Goal: Information Seeking & Learning: Compare options

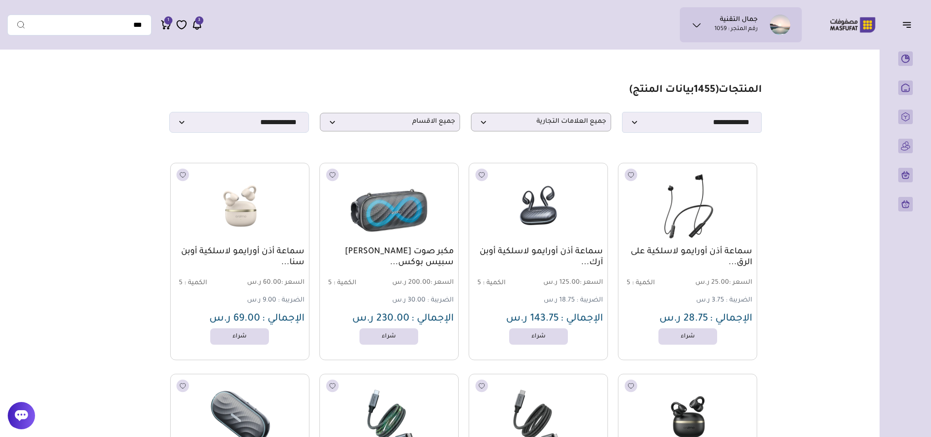
scroll to position [1403, 0]
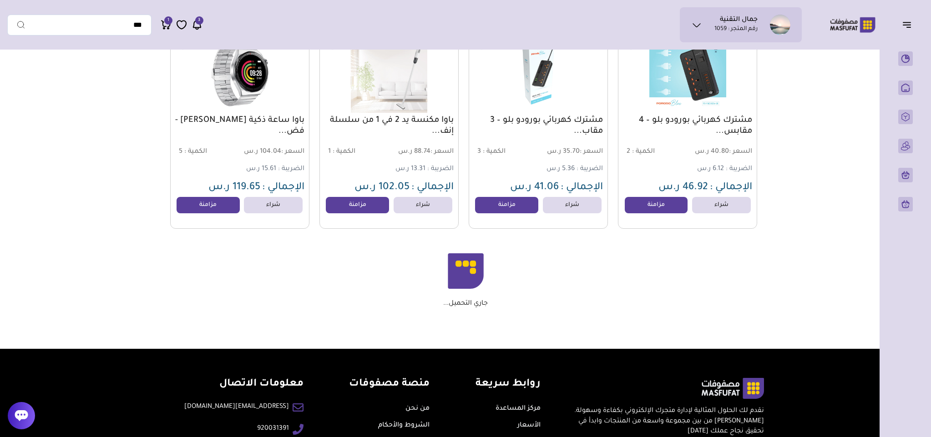
scroll to position [6277, 0]
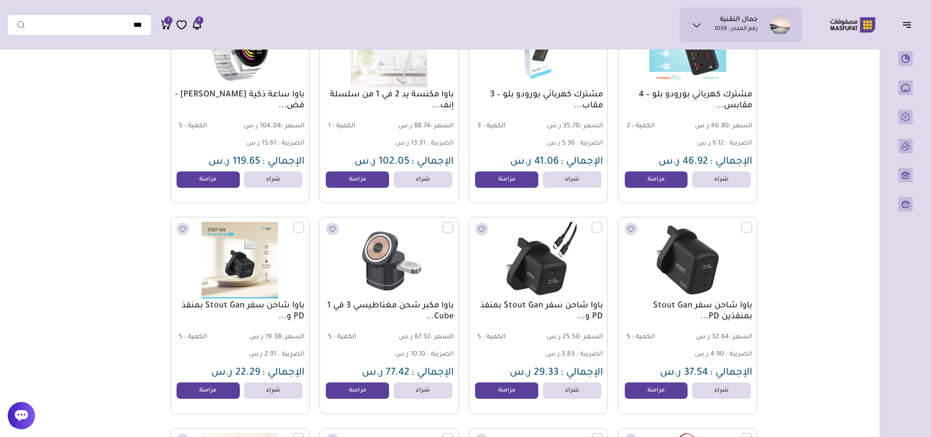
click at [699, 25] on icon at bounding box center [696, 25] width 11 height 11
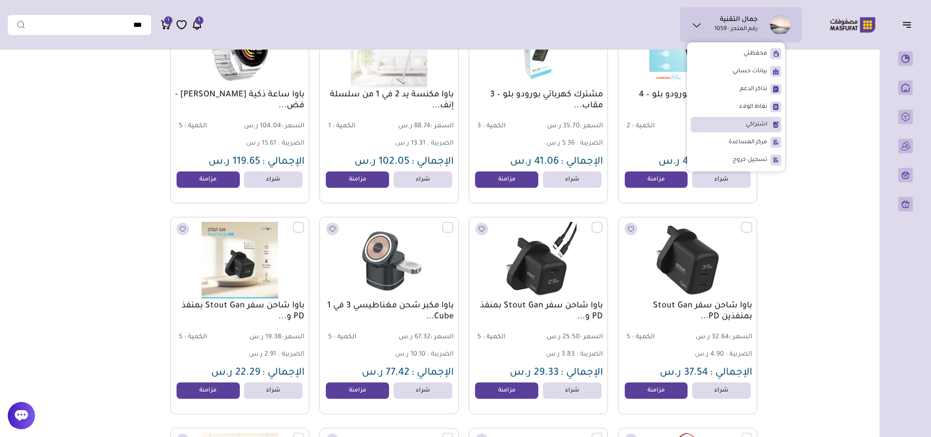
click at [769, 121] on li "اشتراكي" at bounding box center [735, 124] width 91 height 15
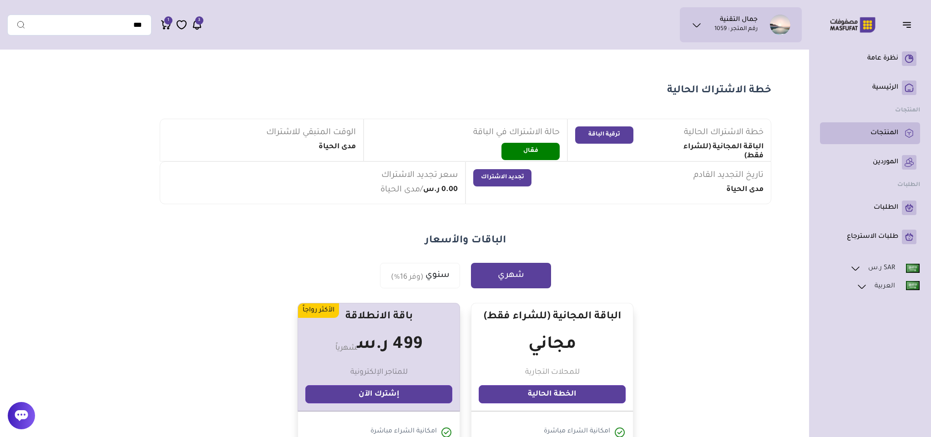
click at [884, 133] on p "المنتجات" at bounding box center [884, 133] width 28 height 9
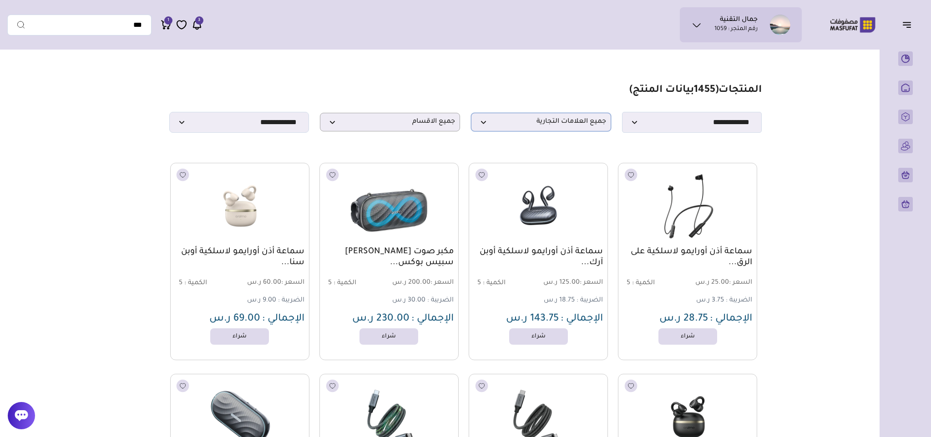
click at [579, 126] on span "جميع العلامات التجارية" at bounding box center [541, 122] width 130 height 9
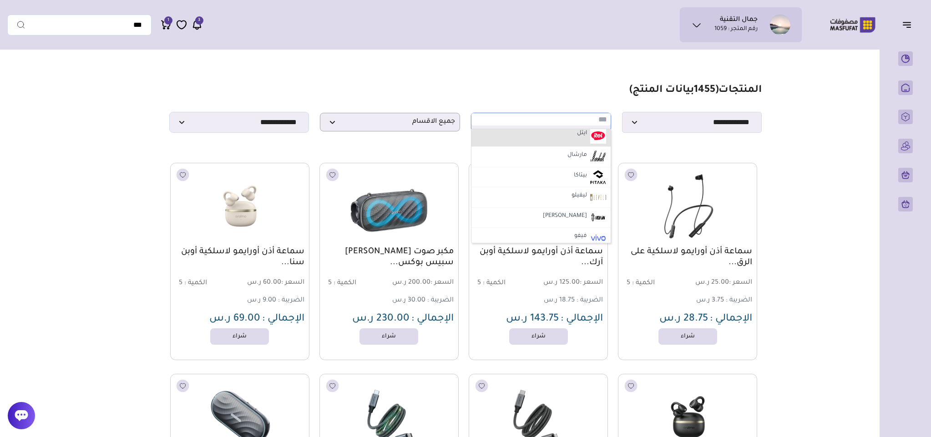
scroll to position [136, 0]
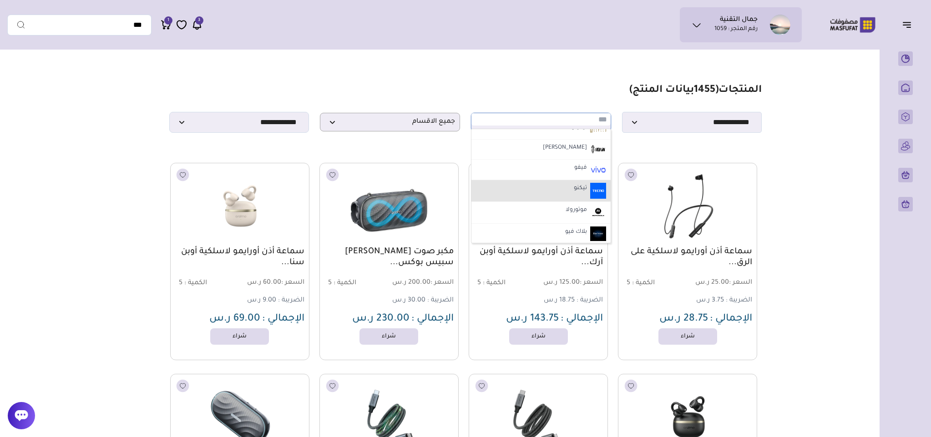
click at [577, 185] on li "تيكنو" at bounding box center [540, 191] width 139 height 22
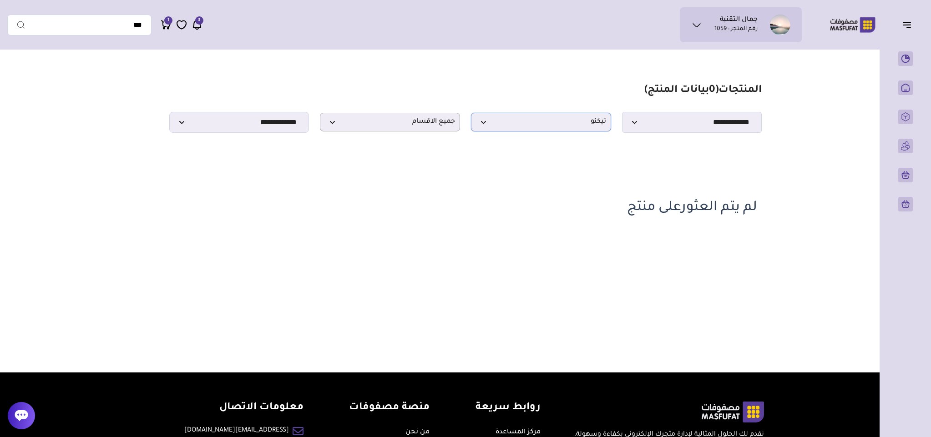
click at [579, 121] on span "تيكنو" at bounding box center [541, 122] width 130 height 9
click at [578, 177] on li "سامسونج" at bounding box center [540, 180] width 139 height 20
select select "**"
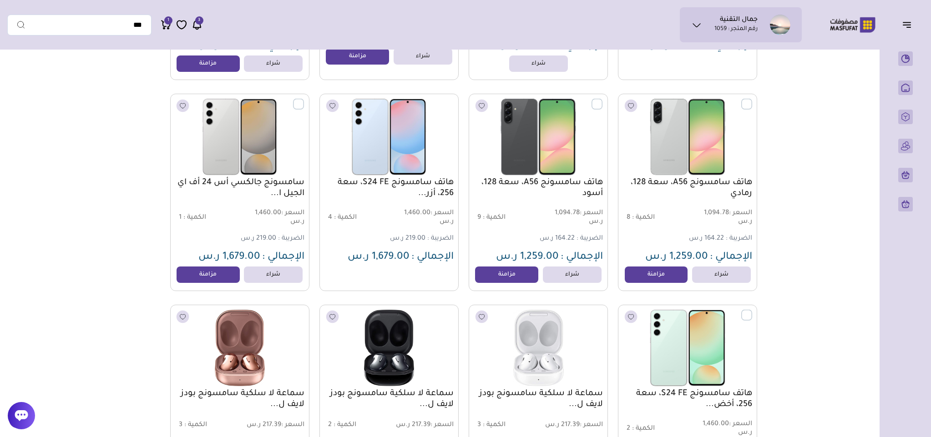
scroll to position [887, 0]
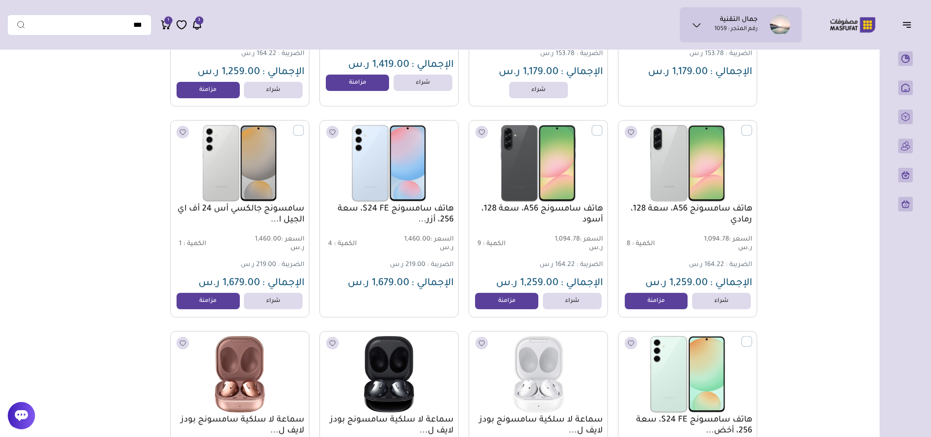
click at [386, 212] on link "هاتف سامسونج S24 FE، سعة 256، أزر..." at bounding box center [388, 215] width 129 height 22
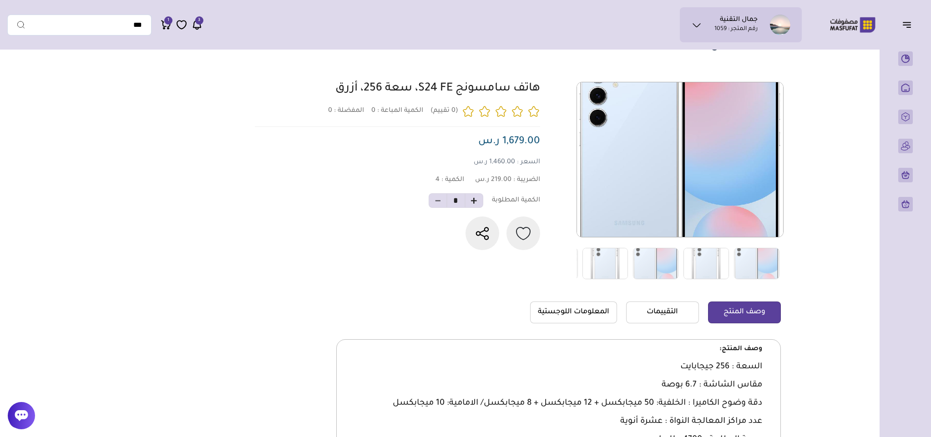
scroll to position [136, 0]
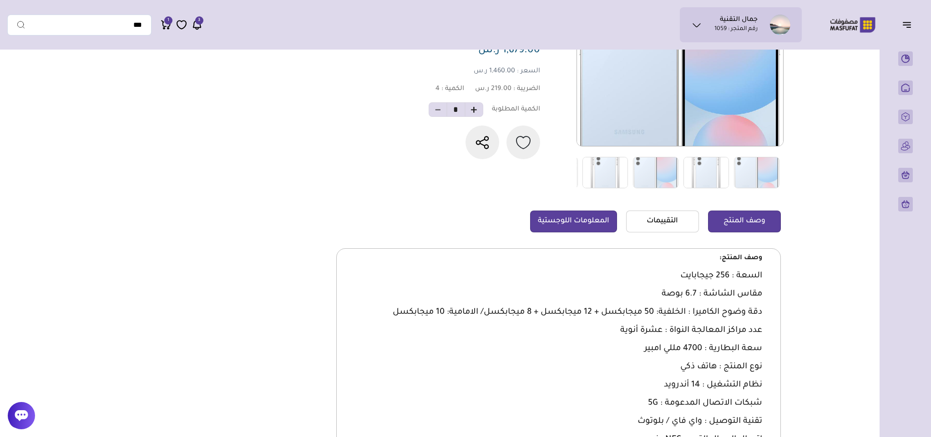
click at [603, 228] on link "المعلومات اللوجستية" at bounding box center [573, 222] width 87 height 22
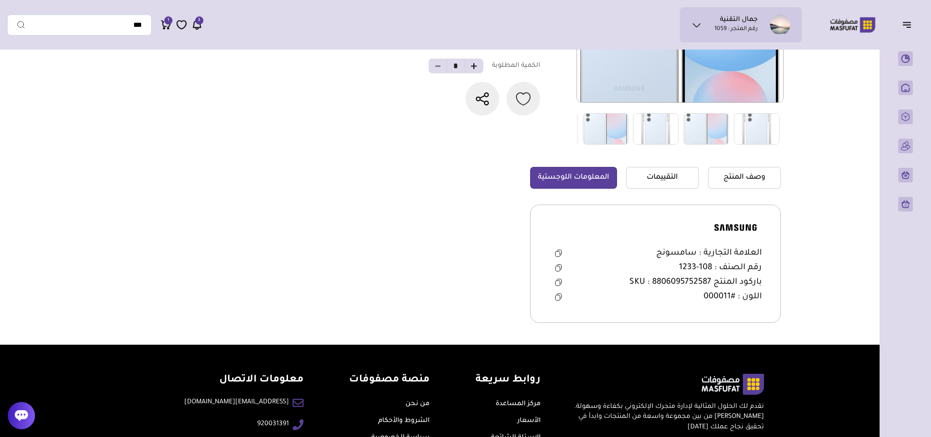
scroll to position [205, 0]
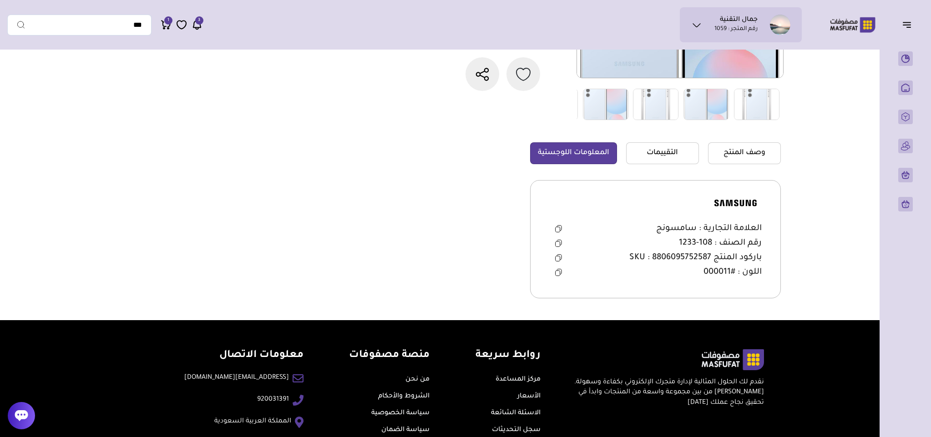
click at [553, 246] on button at bounding box center [558, 243] width 19 height 14
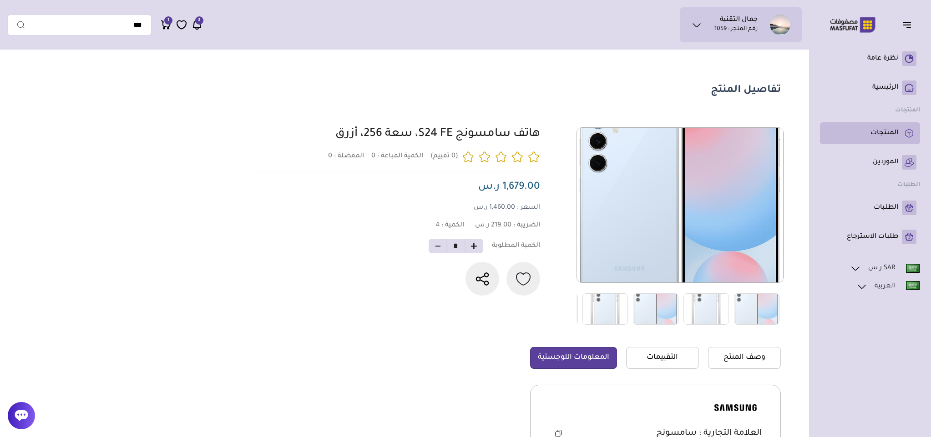
drag, startPoint x: 897, startPoint y: 134, endPoint x: 886, endPoint y: 141, distance: 12.6
click at [896, 134] on p "المنتجات" at bounding box center [884, 133] width 28 height 9
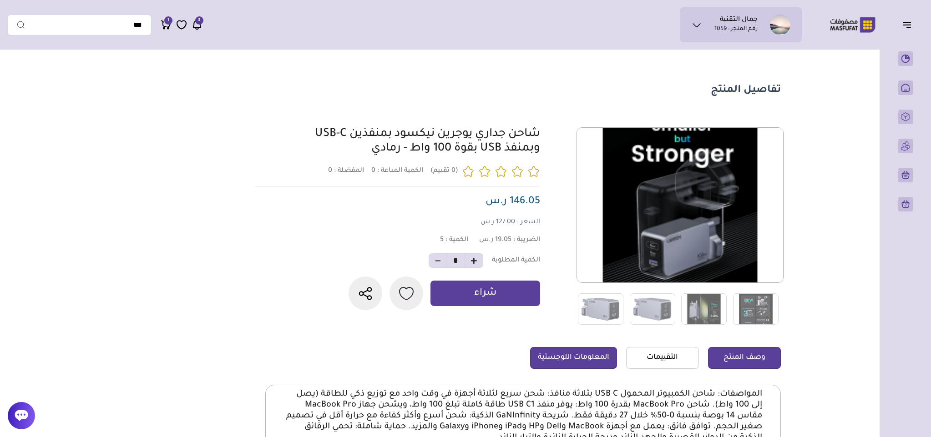
click at [591, 359] on link "المعلومات اللوجستية" at bounding box center [573, 358] width 87 height 22
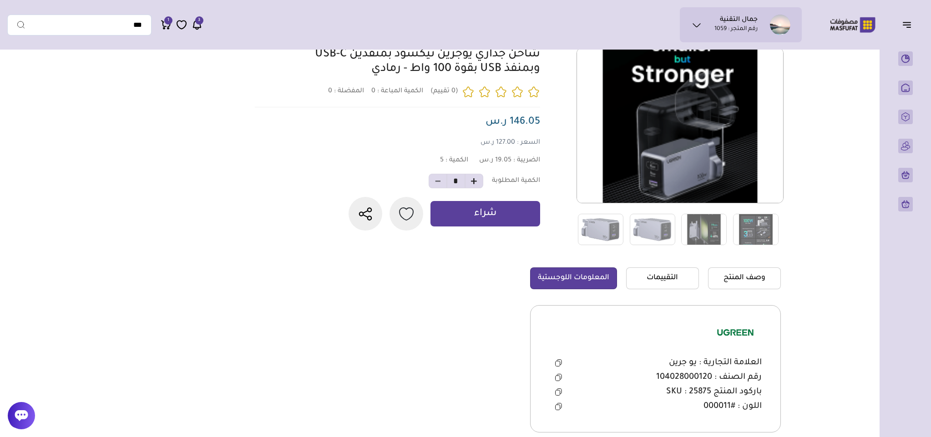
scroll to position [205, 0]
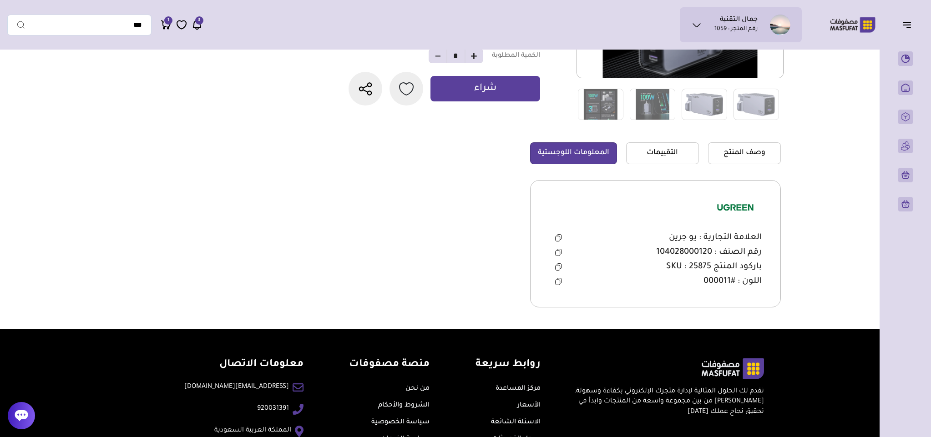
click at [558, 271] on icon at bounding box center [558, 266] width 7 height 7
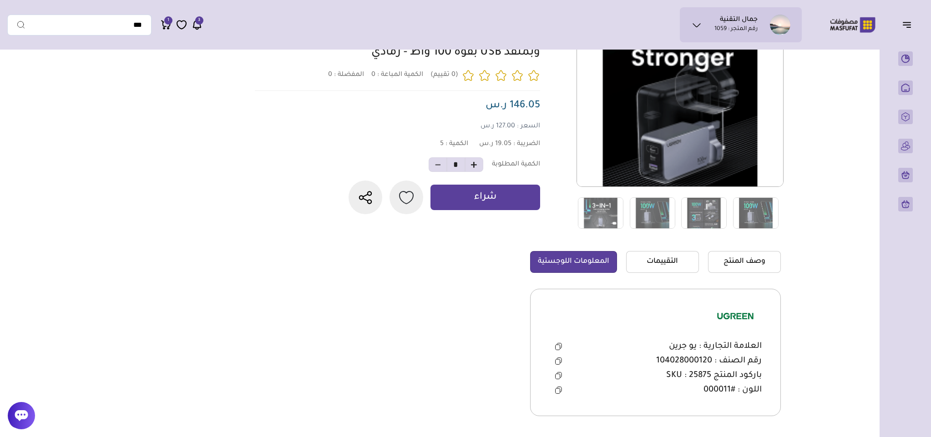
scroll to position [0, 0]
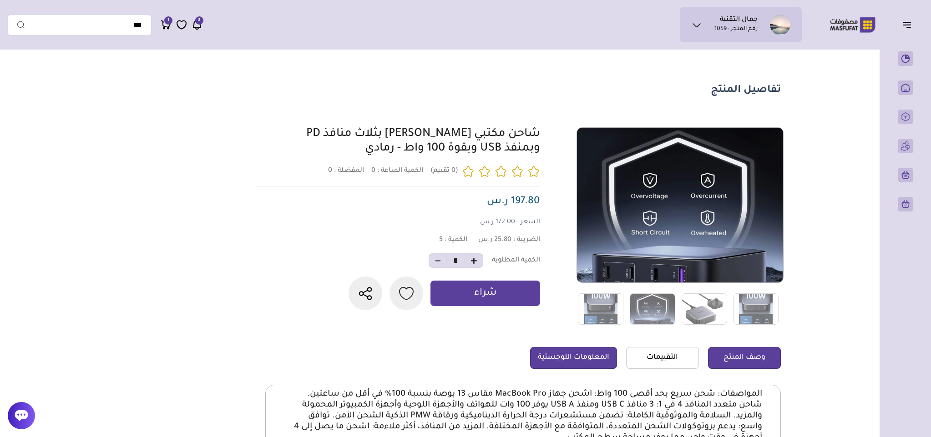
click at [558, 348] on link "المعلومات اللوجستية" at bounding box center [573, 358] width 87 height 22
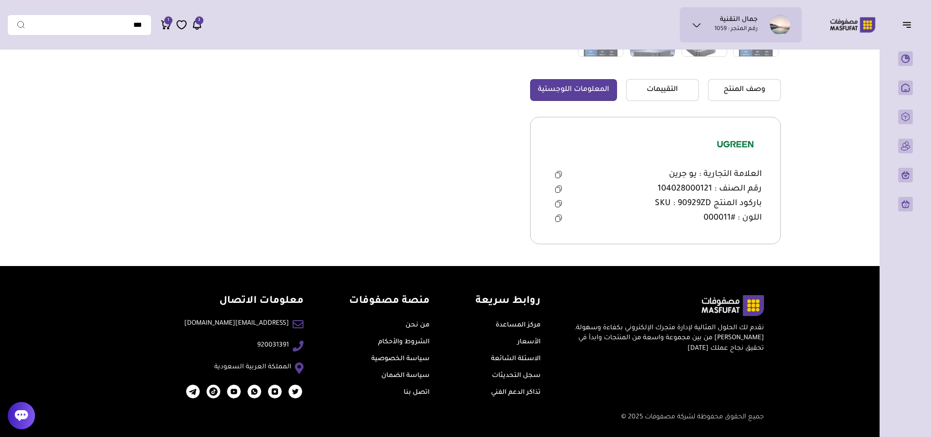
scroll to position [269, 0]
click at [559, 202] on icon at bounding box center [558, 203] width 7 height 7
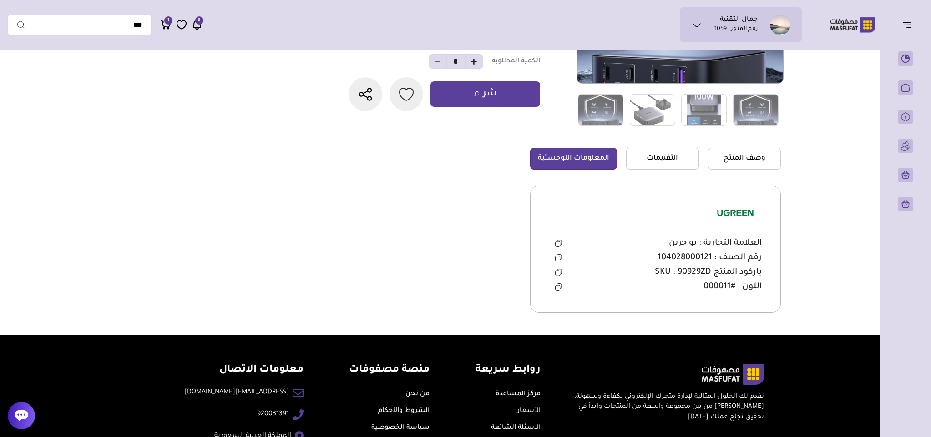
scroll to position [0, 0]
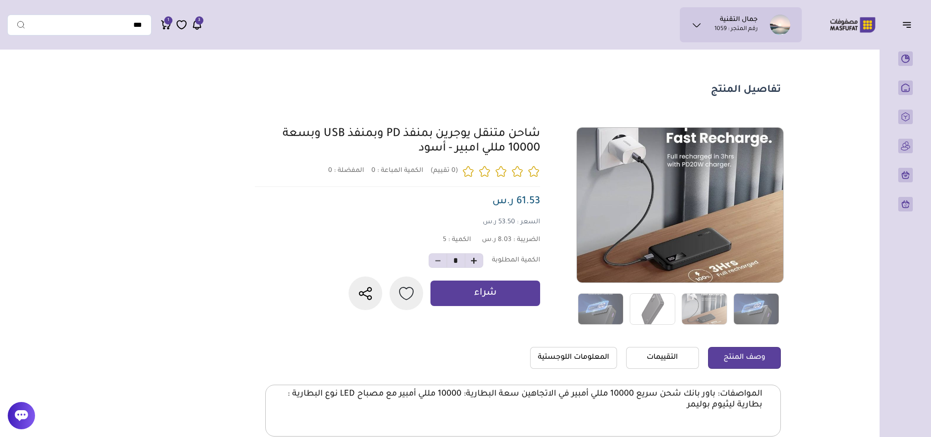
click at [573, 358] on link "المعلومات اللوجستية" at bounding box center [573, 358] width 87 height 22
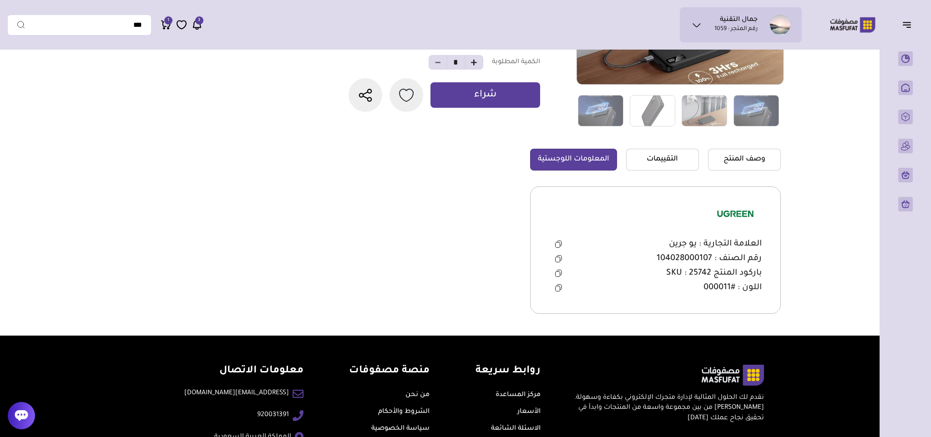
scroll to position [205, 0]
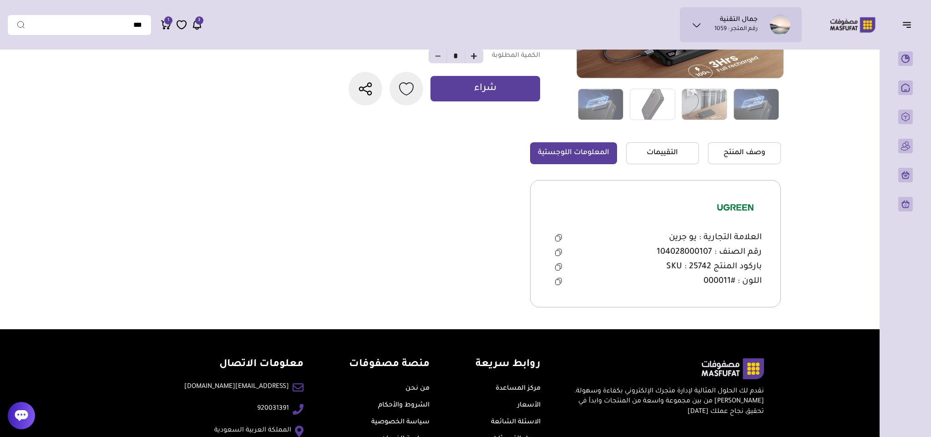
click at [558, 268] on icon at bounding box center [557, 267] width 5 height 5
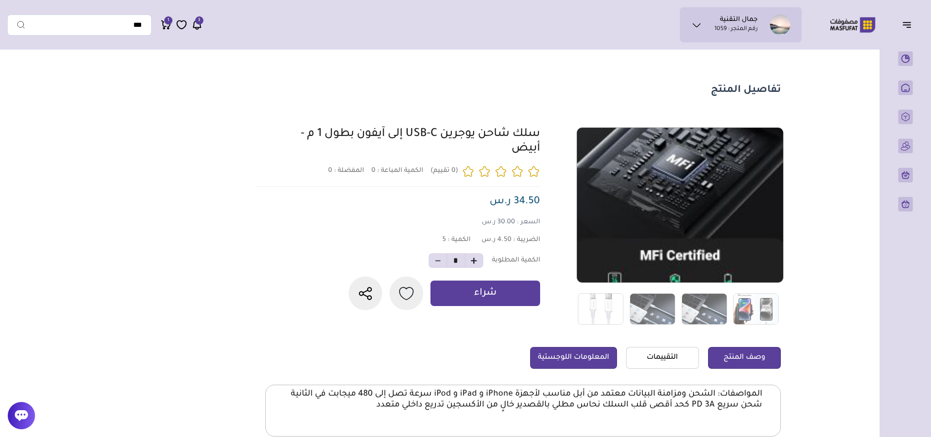
click at [569, 352] on link "المعلومات اللوجستية" at bounding box center [573, 358] width 87 height 22
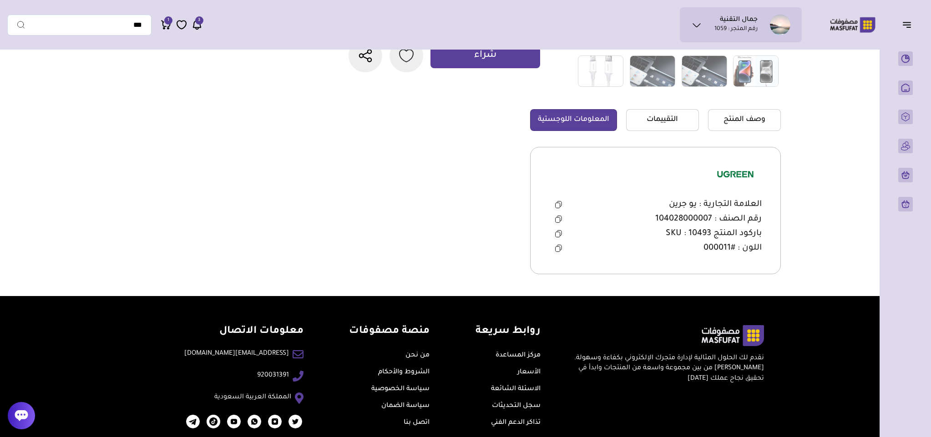
scroll to position [269, 0]
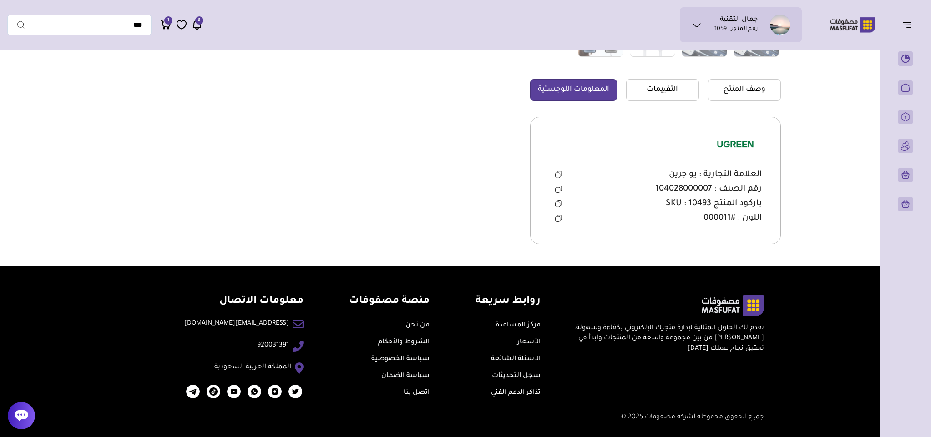
click at [557, 189] on icon at bounding box center [558, 189] width 7 height 7
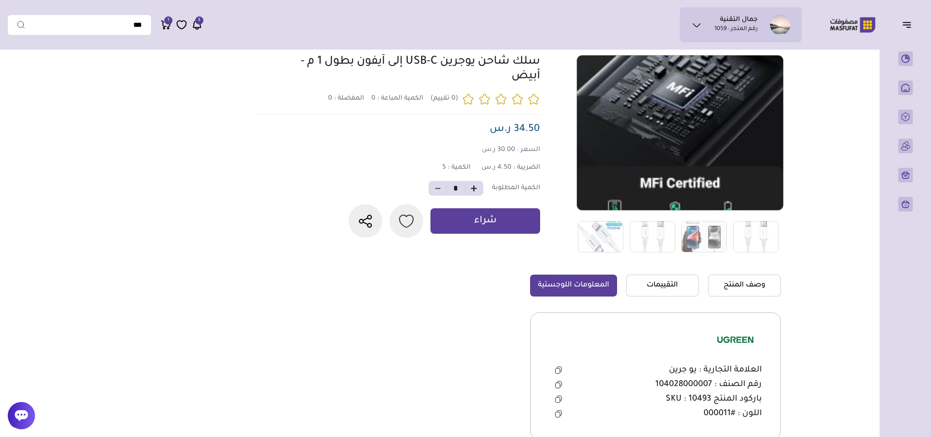
scroll to position [0, 0]
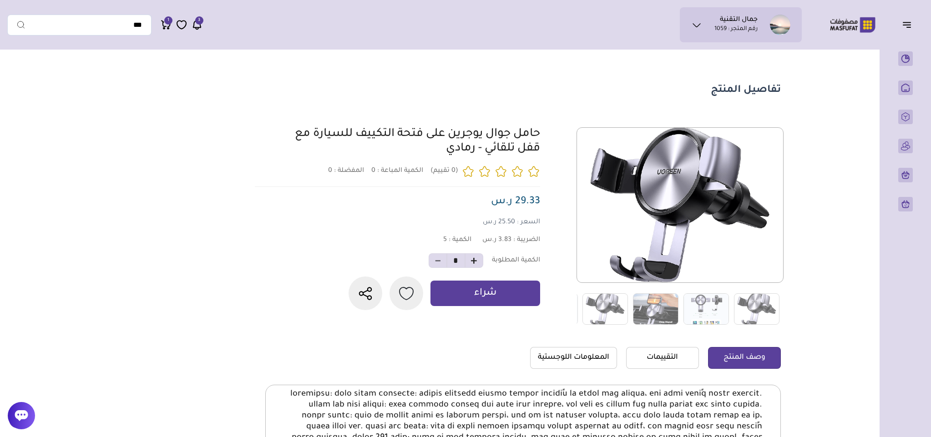
scroll to position [205, 0]
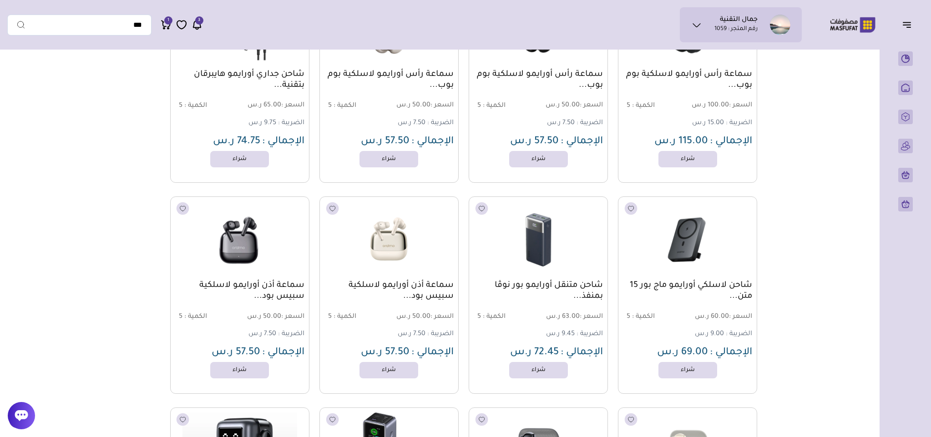
scroll to position [682, 0]
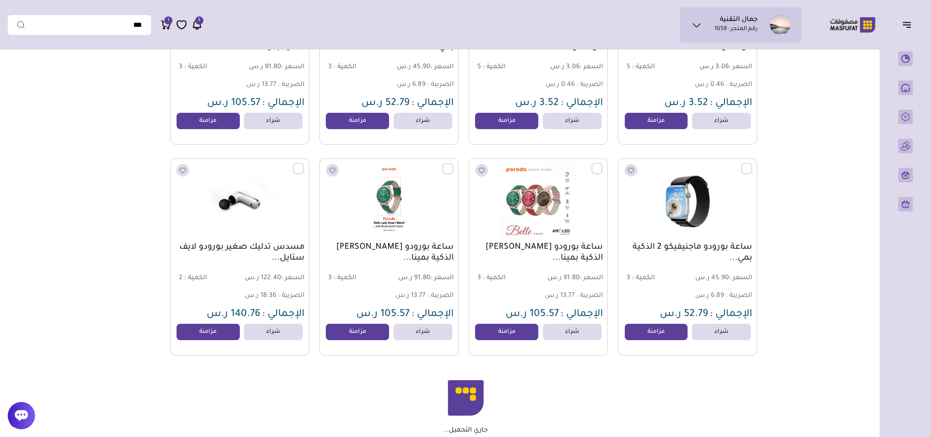
scroll to position [5086, 0]
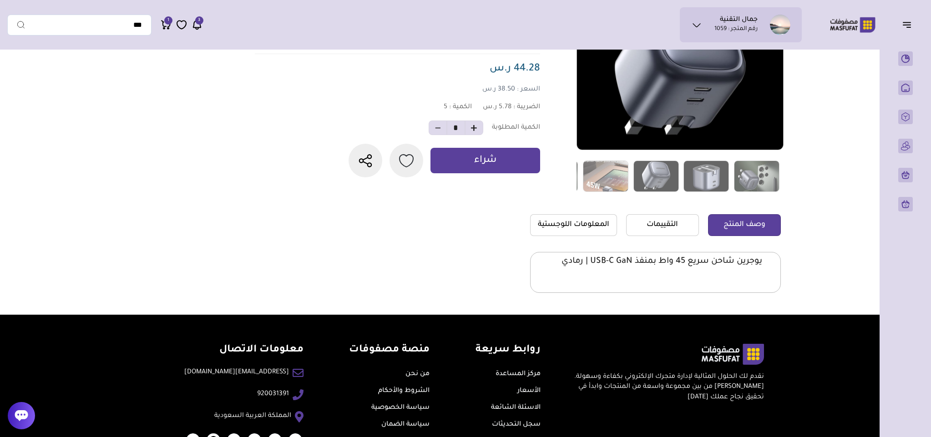
scroll to position [136, 0]
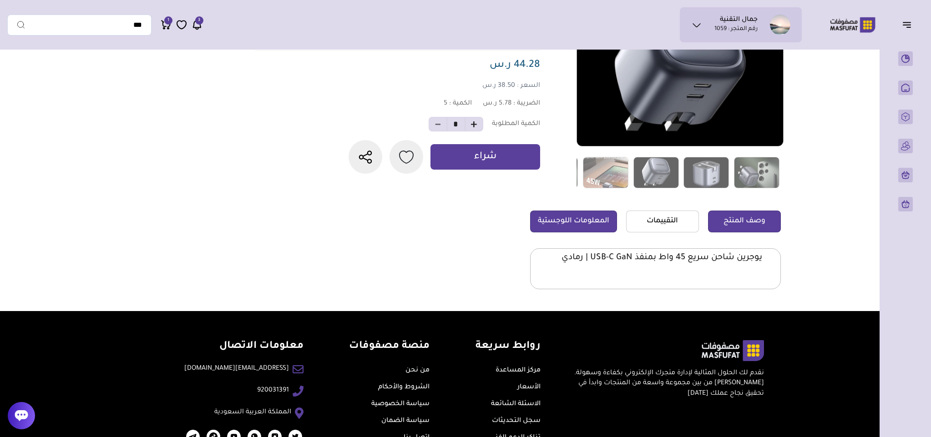
click at [584, 218] on link "المعلومات اللوجستية" at bounding box center [573, 222] width 87 height 22
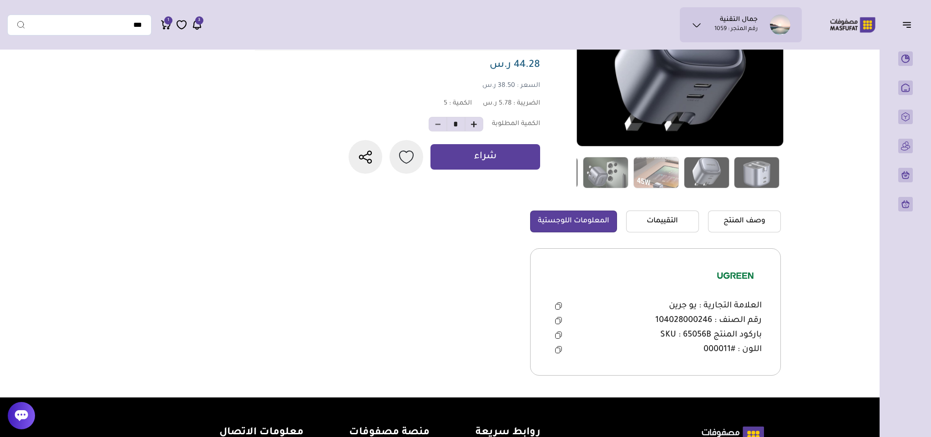
click at [557, 334] on icon at bounding box center [557, 335] width 5 height 5
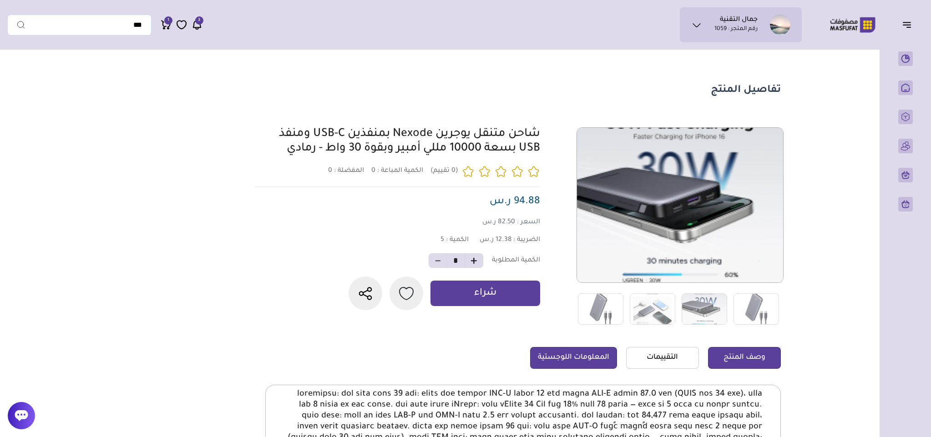
click at [569, 365] on link "المعلومات اللوجستية" at bounding box center [573, 358] width 87 height 22
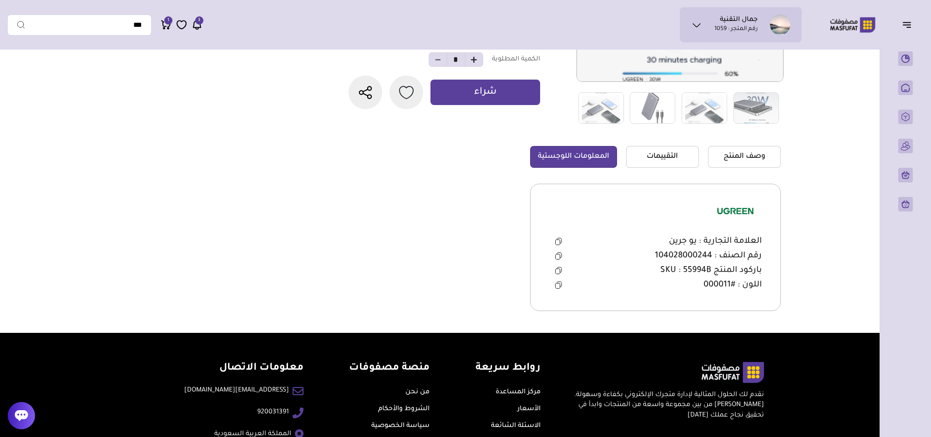
scroll to position [205, 0]
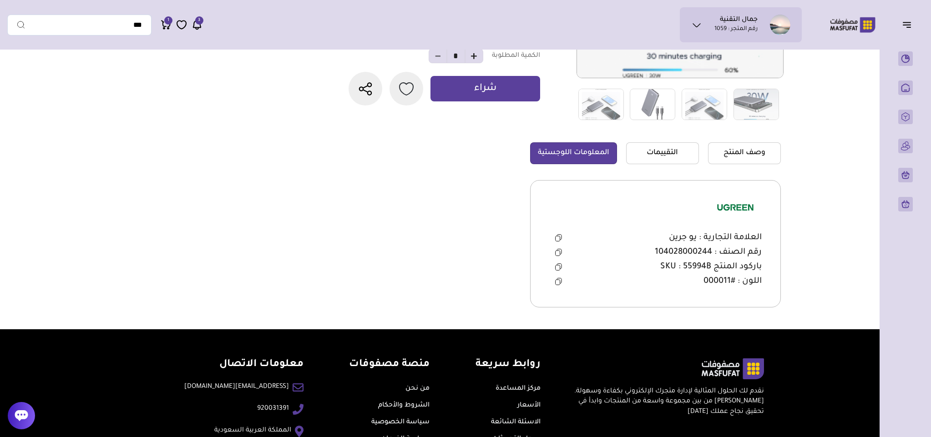
click at [555, 271] on icon at bounding box center [558, 266] width 7 height 7
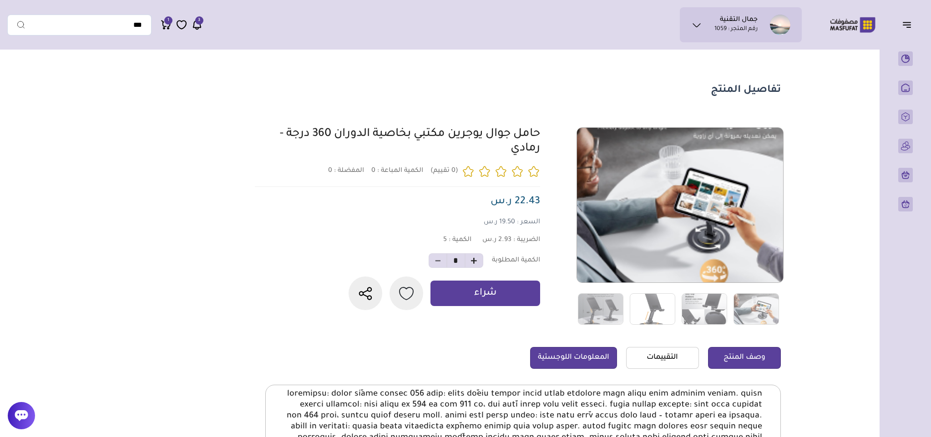
click at [575, 349] on link "المعلومات اللوجستية" at bounding box center [573, 358] width 87 height 22
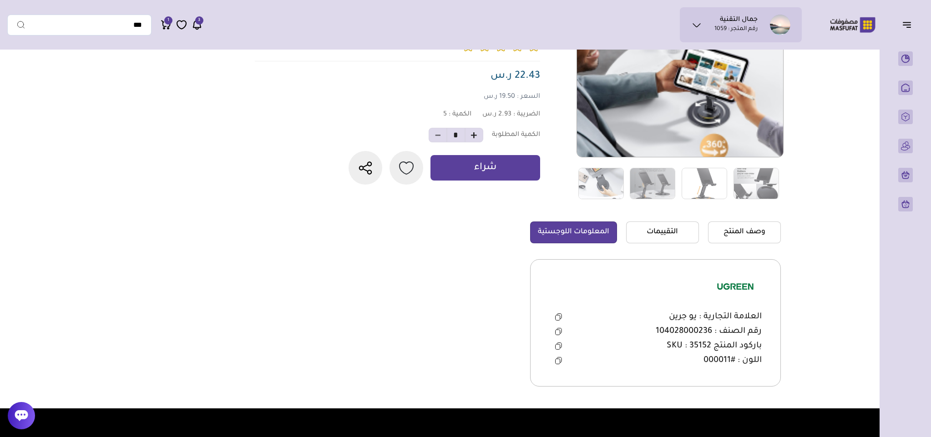
scroll to position [136, 0]
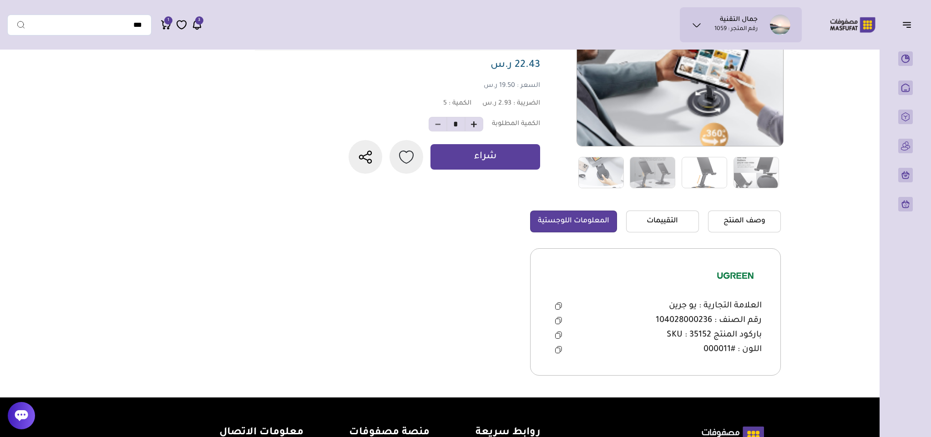
click at [558, 322] on icon at bounding box center [558, 320] width 7 height 7
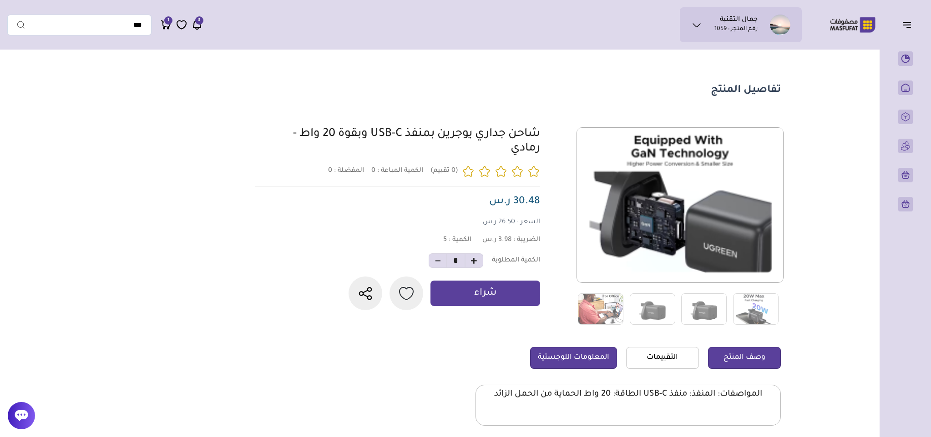
click at [565, 361] on link "المعلومات اللوجستية" at bounding box center [573, 358] width 87 height 22
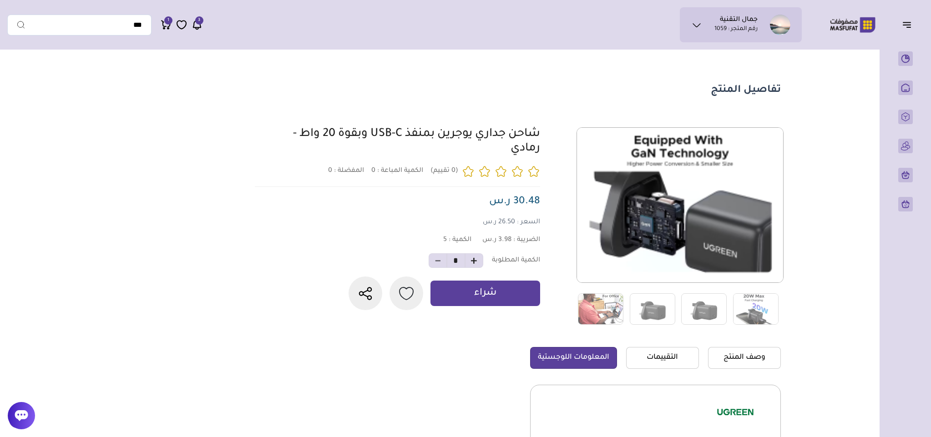
scroll to position [136, 0]
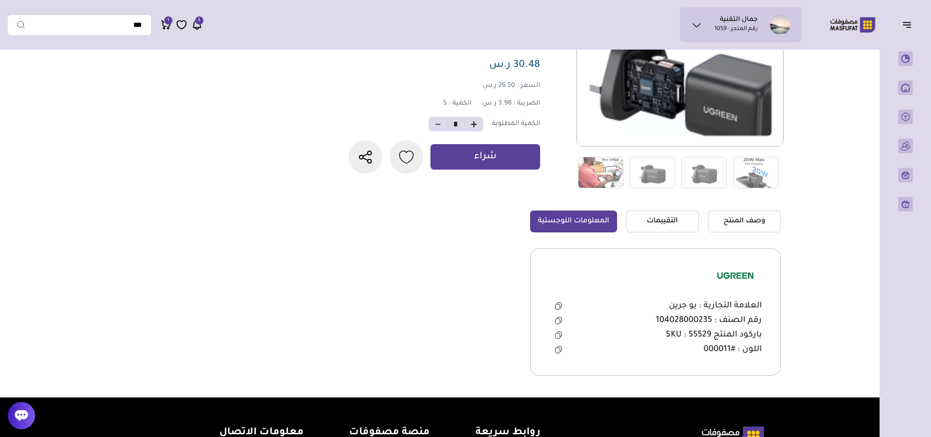
click at [557, 321] on icon at bounding box center [558, 320] width 7 height 7
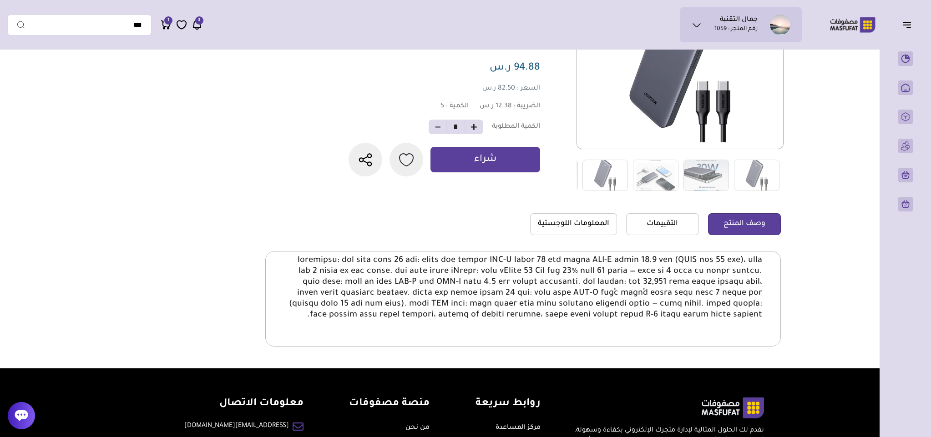
scroll to position [68, 0]
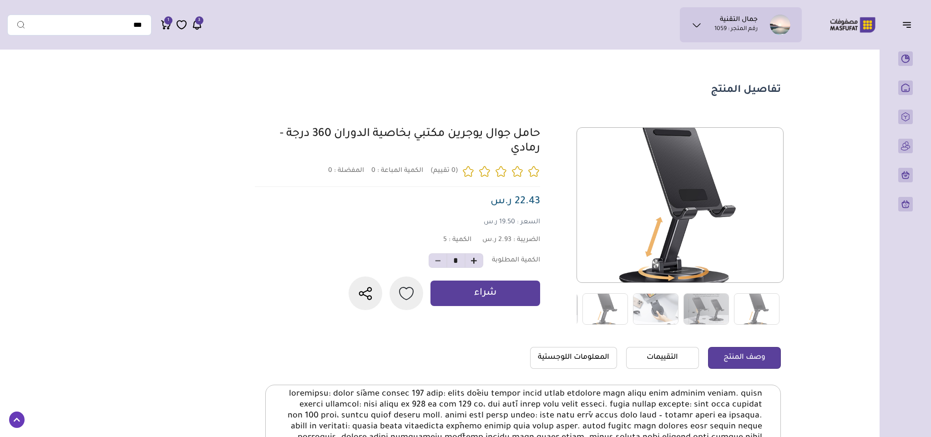
scroll to position [136, 0]
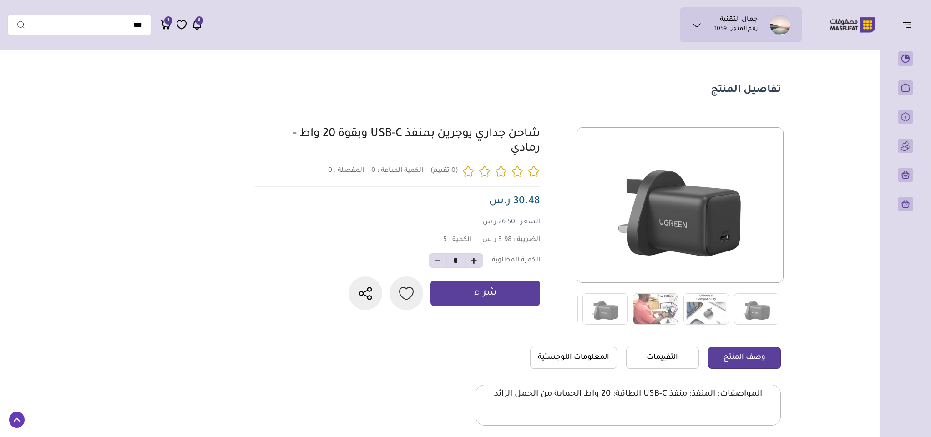
scroll to position [136, 0]
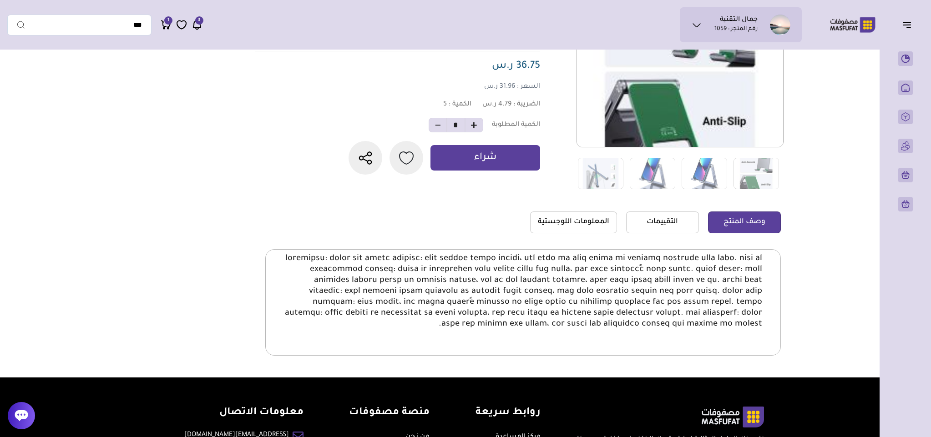
scroll to position [136, 0]
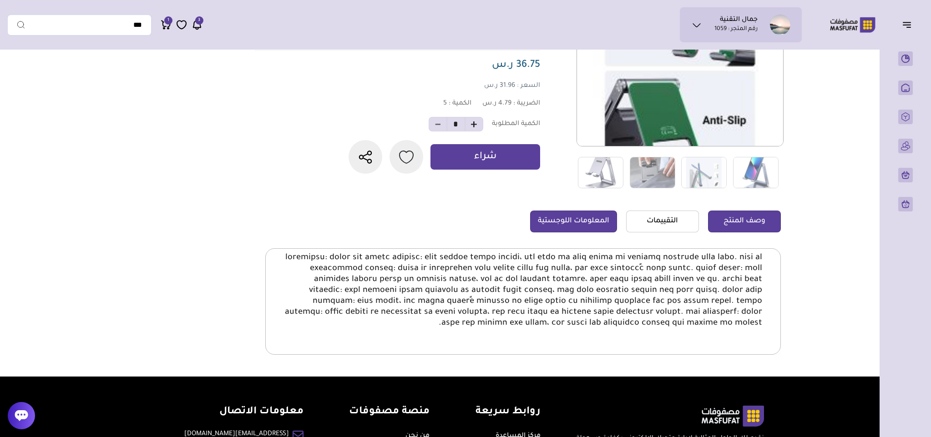
click at [570, 224] on link "المعلومات اللوجستية" at bounding box center [573, 222] width 87 height 22
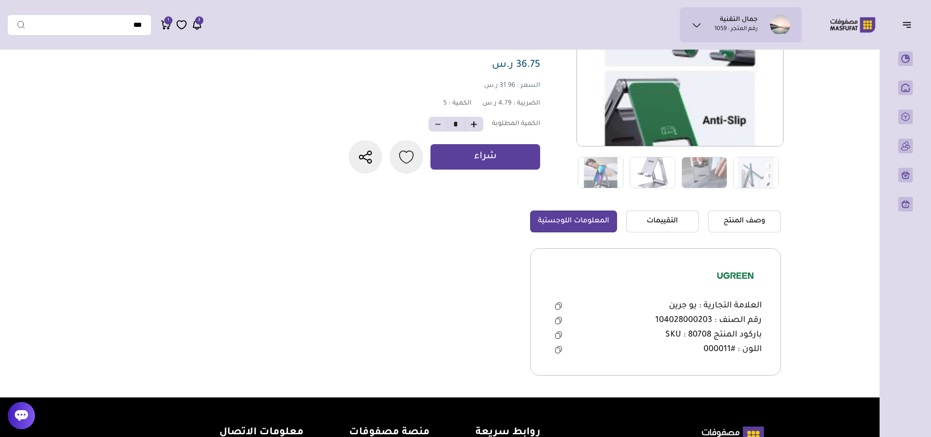
click at [557, 322] on icon at bounding box center [558, 320] width 7 height 7
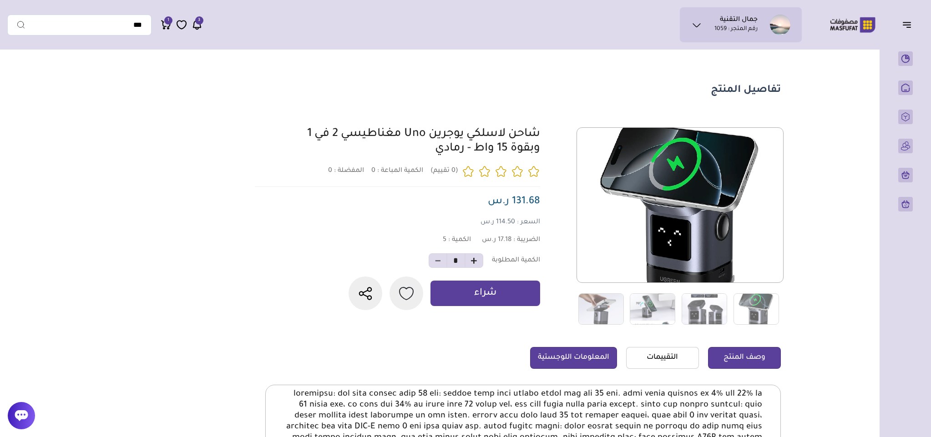
click at [583, 366] on link "المعلومات اللوجستية" at bounding box center [573, 358] width 87 height 22
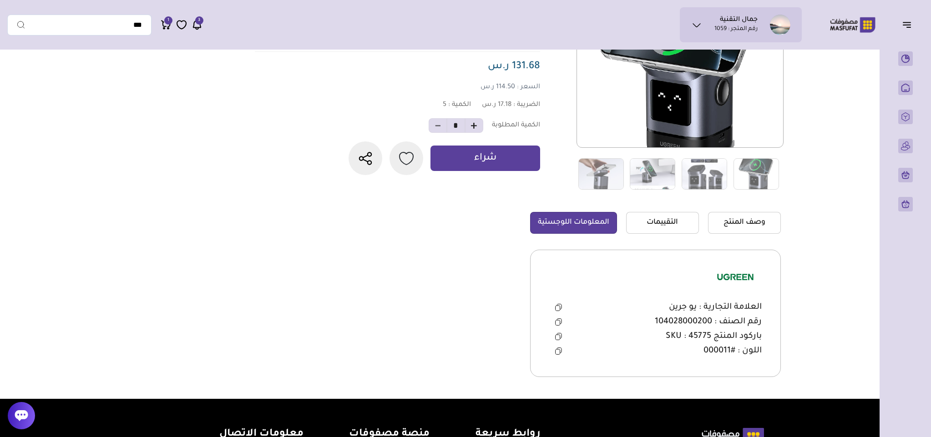
scroll to position [136, 0]
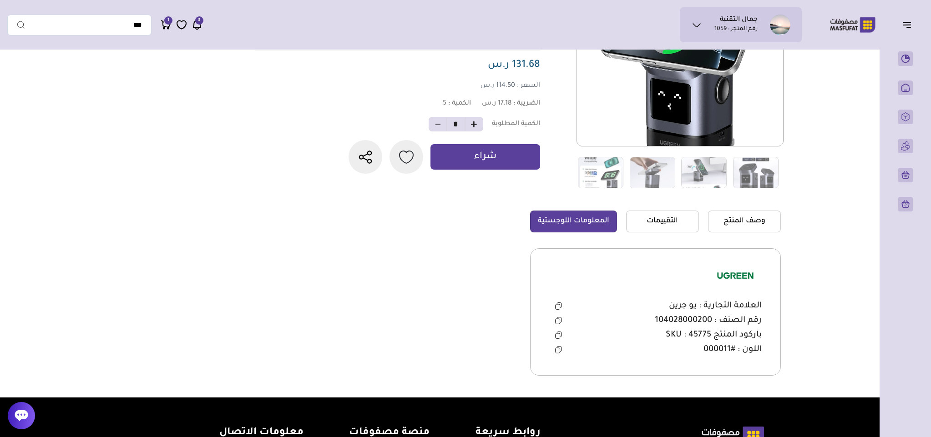
click at [558, 321] on icon at bounding box center [557, 321] width 5 height 5
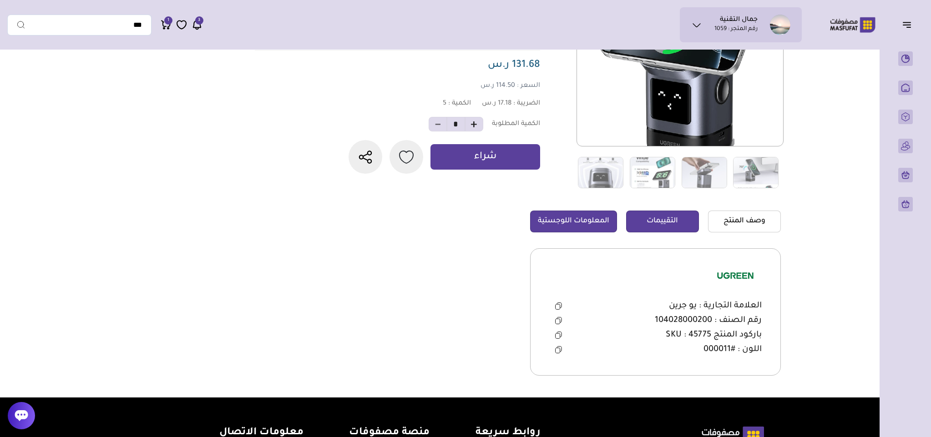
scroll to position [0, 0]
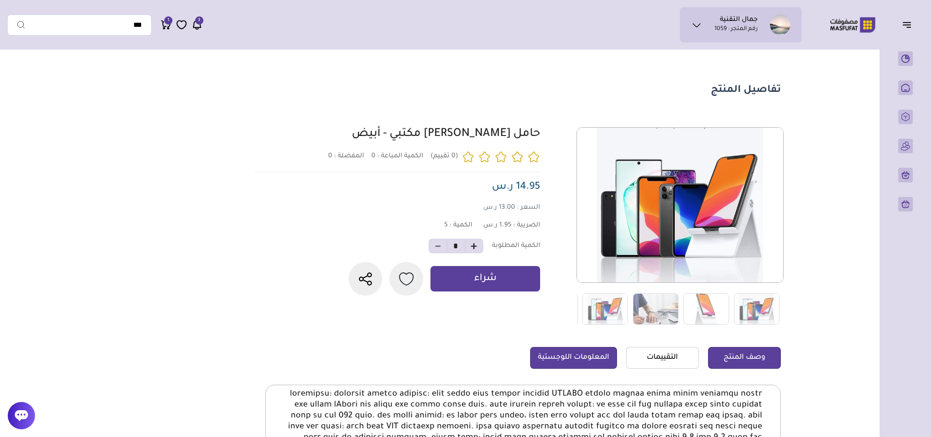
click at [579, 366] on link "المعلومات اللوجستية" at bounding box center [573, 358] width 87 height 22
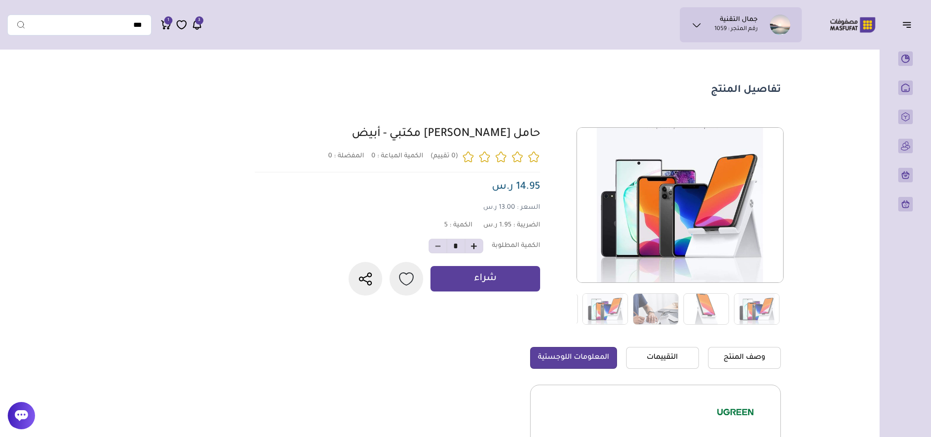
scroll to position [269, 0]
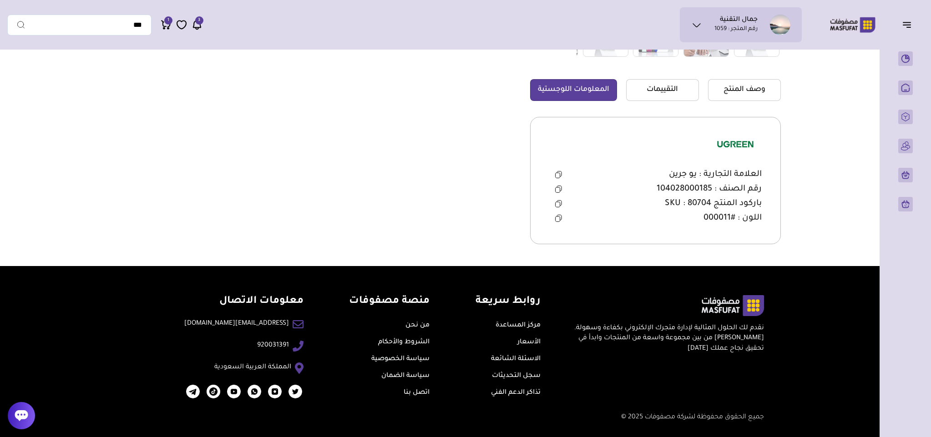
click at [556, 187] on icon at bounding box center [557, 189] width 5 height 5
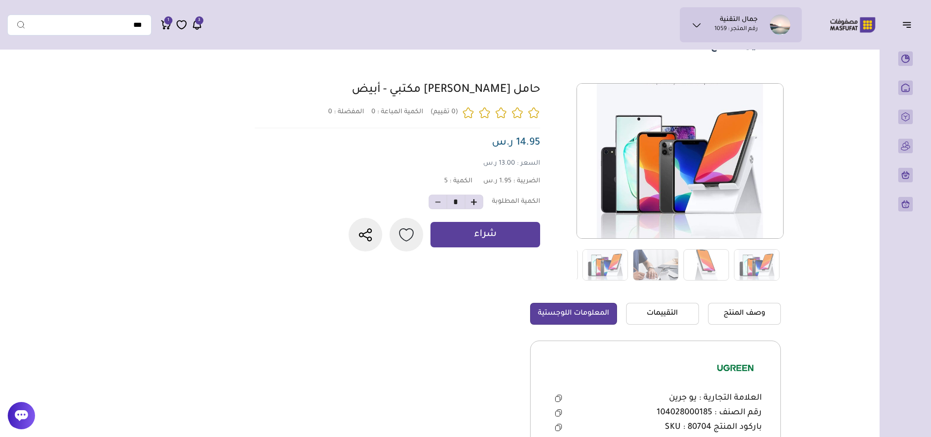
scroll to position [0, 0]
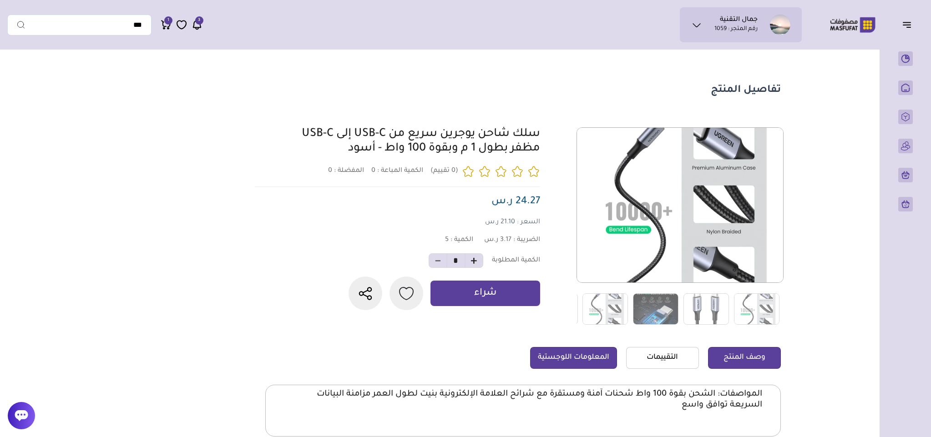
click at [576, 360] on link "المعلومات اللوجستية" at bounding box center [573, 358] width 87 height 22
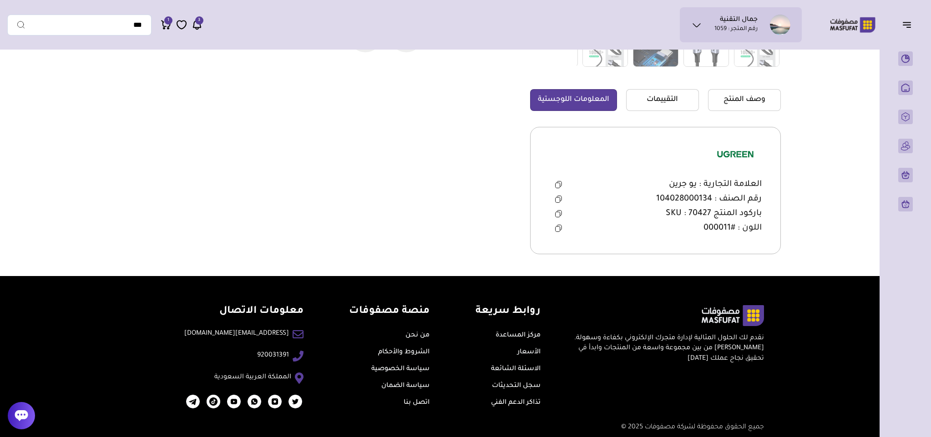
scroll to position [269, 0]
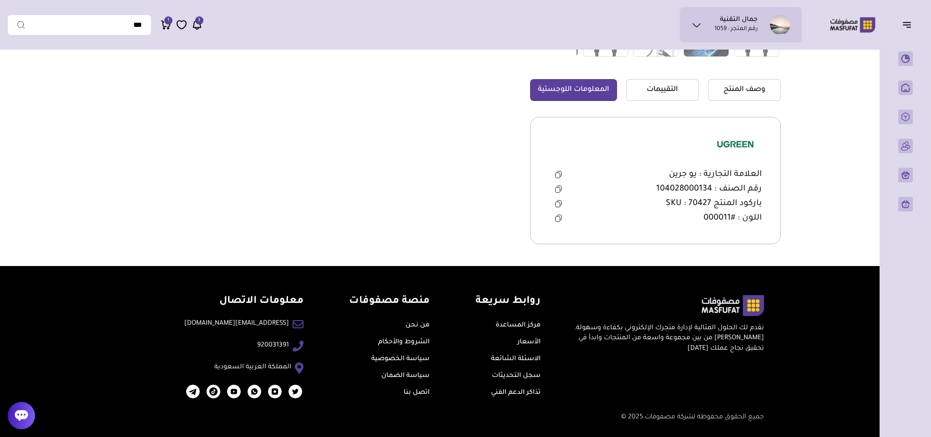
click at [558, 186] on icon at bounding box center [558, 189] width 7 height 7
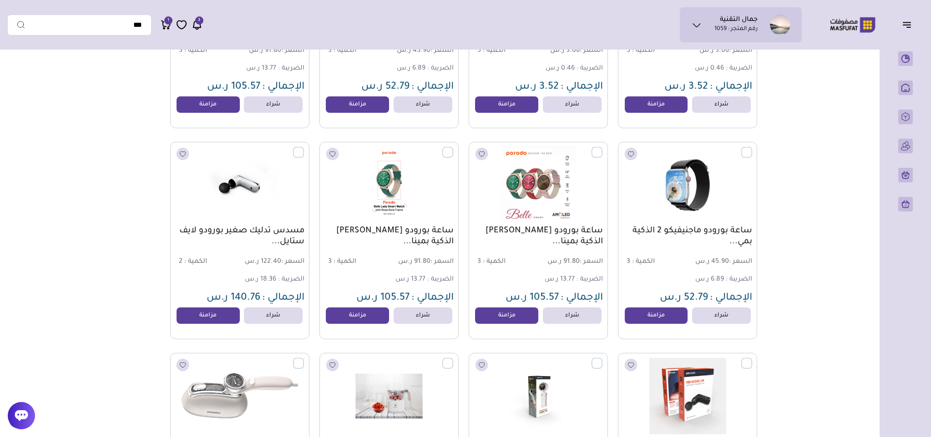
scroll to position [5086, 0]
